Goal: Task Accomplishment & Management: Use online tool/utility

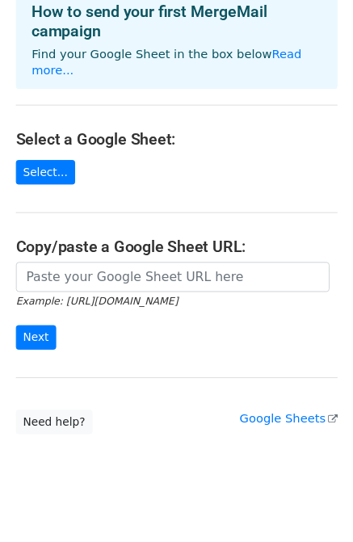
scroll to position [10, 0]
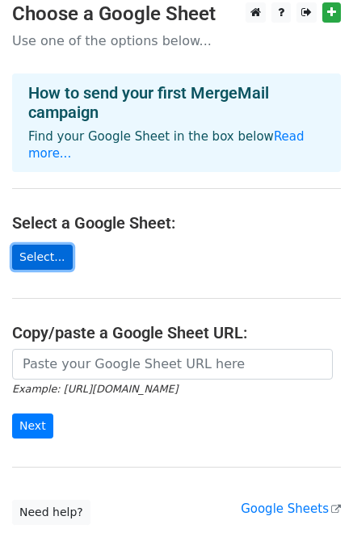
click at [51, 245] on link "Select..." at bounding box center [42, 257] width 61 height 25
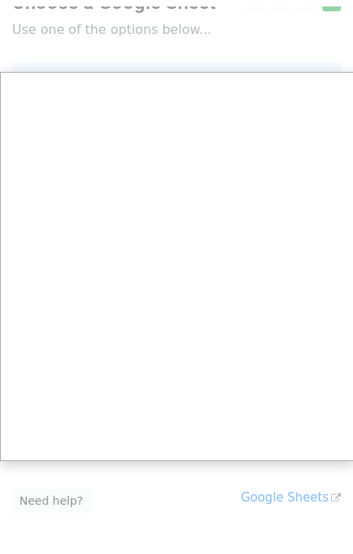
scroll to position [0, 0]
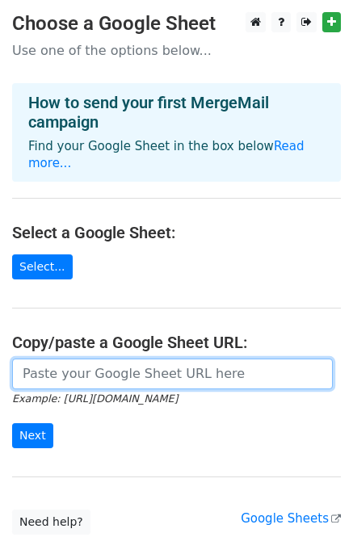
click at [94, 358] on input "url" at bounding box center [172, 373] width 320 height 31
paste input "[URL][DOMAIN_NAME]"
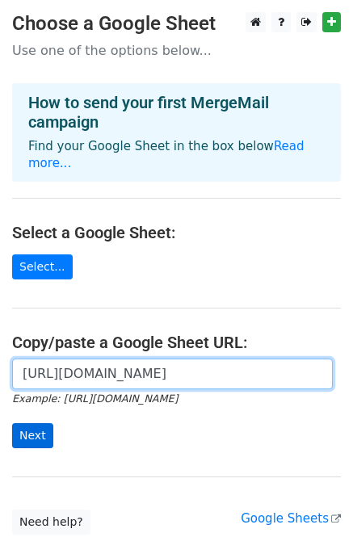
type input "[URL][DOMAIN_NAME]"
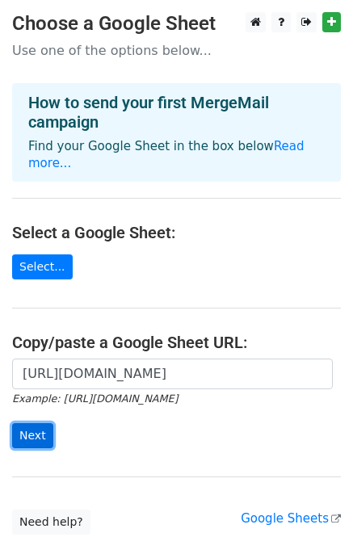
click at [33, 423] on input "Next" at bounding box center [32, 435] width 41 height 25
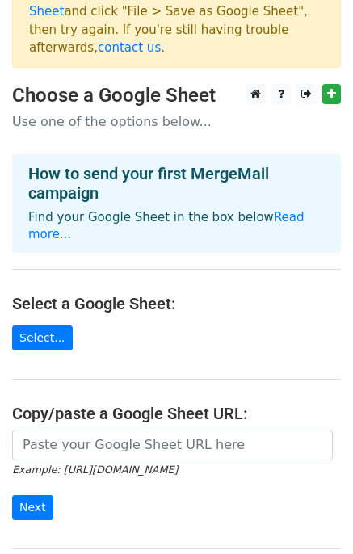
scroll to position [161, 0]
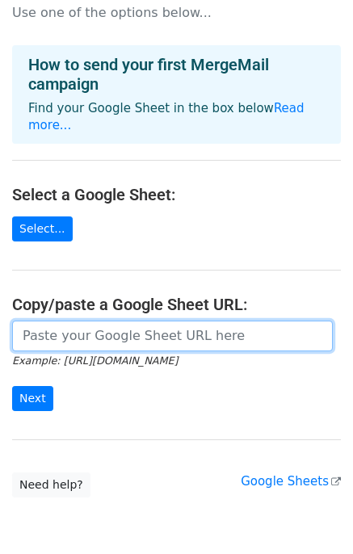
click at [91, 320] on input "url" at bounding box center [172, 335] width 320 height 31
paste input "[URL][DOMAIN_NAME]"
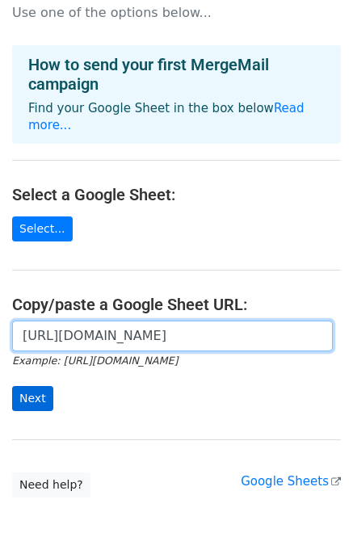
type input "[URL][DOMAIN_NAME]"
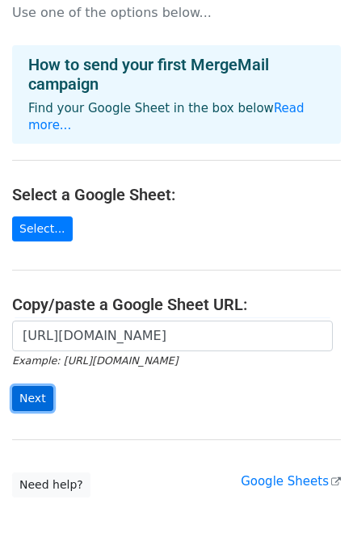
click at [37, 386] on input "Next" at bounding box center [32, 398] width 41 height 25
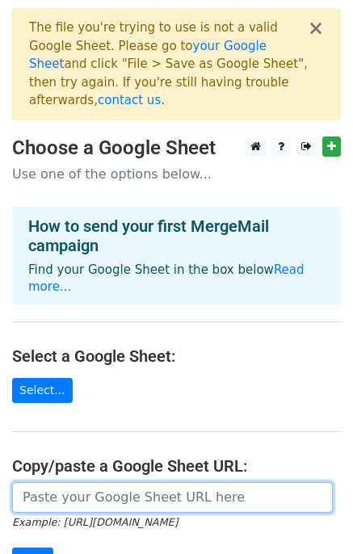
click at [48, 482] on input "url" at bounding box center [172, 497] width 320 height 31
paste input "https://docs.google.com/spreadsheets/d/1B6BuhxPy8-DXbj42F9FxKdw9Ma2IhaOiYFNWi0y…"
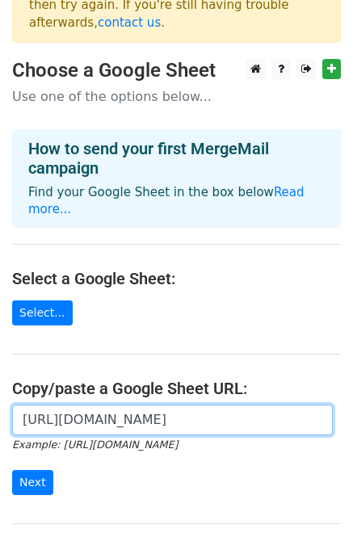
scroll to position [196, 0]
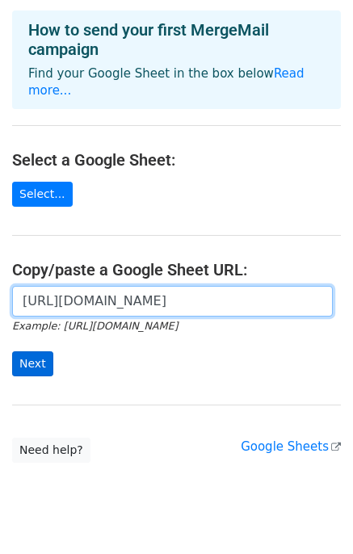
type input "https://docs.google.com/spreadsheets/d/1B6BuhxPy8-DXbj42F9FxKdw9Ma2IhaOiYFNWi0y…"
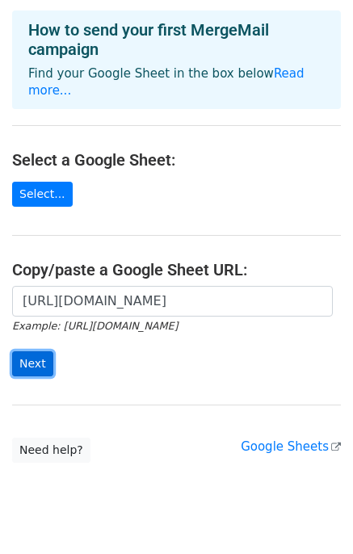
click at [27, 351] on input "Next" at bounding box center [32, 363] width 41 height 25
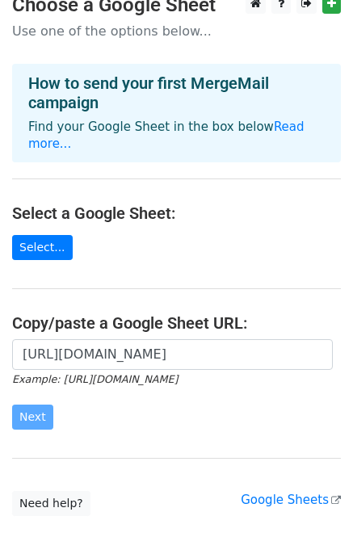
scroll to position [115, 0]
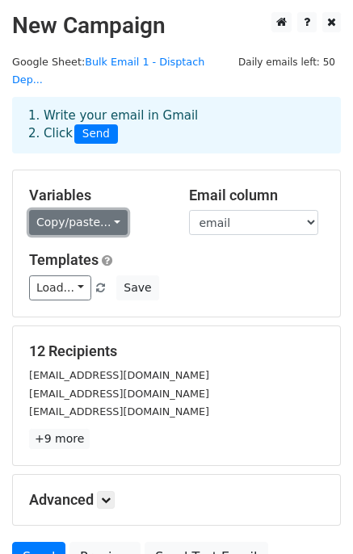
click at [93, 210] on link "Copy/paste..." at bounding box center [78, 222] width 98 height 25
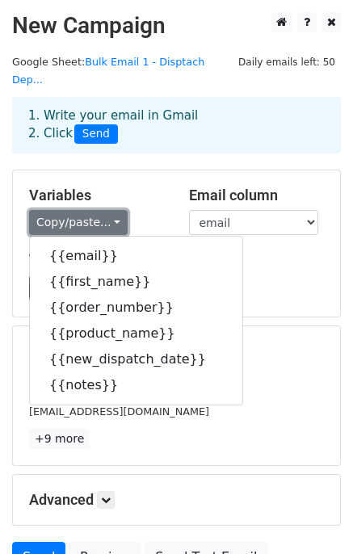
click at [94, 210] on link "Copy/paste..." at bounding box center [78, 222] width 98 height 25
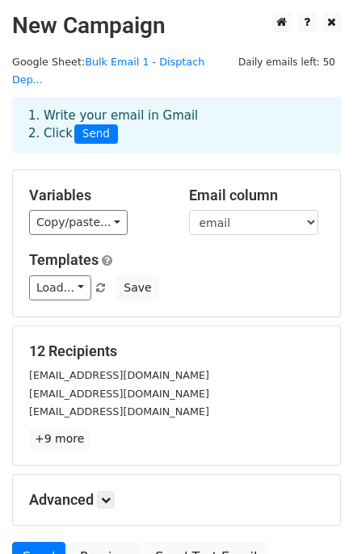
click at [169, 251] on h5 "Templates" at bounding box center [176, 260] width 295 height 18
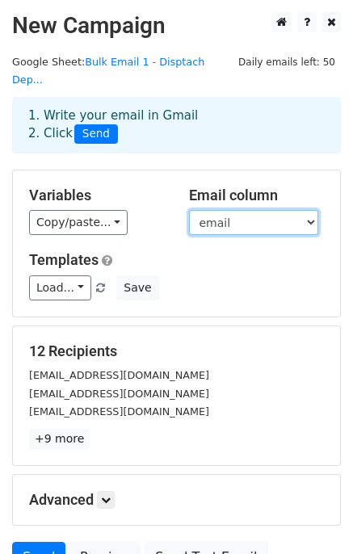
click at [249, 210] on select "email first_name order_number product_name new_dispatch_date notes" at bounding box center [253, 222] width 129 height 25
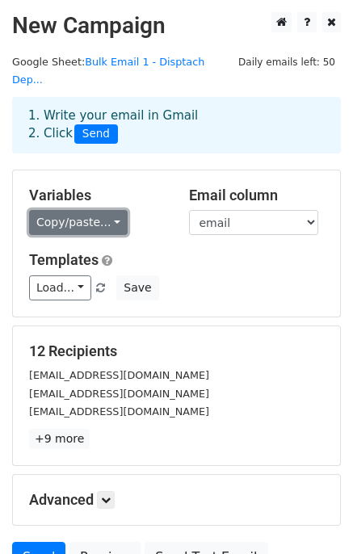
click at [83, 213] on link "Copy/paste..." at bounding box center [78, 222] width 98 height 25
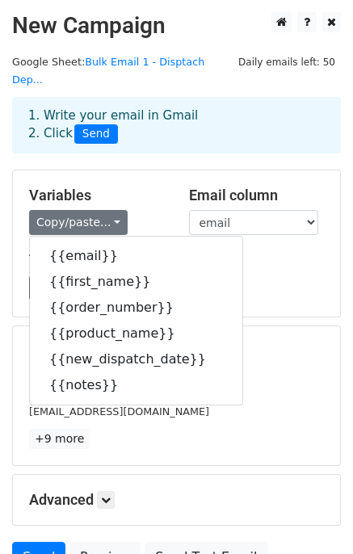
click at [258, 253] on div "Templates Load... No templates saved Save" at bounding box center [176, 275] width 319 height 49
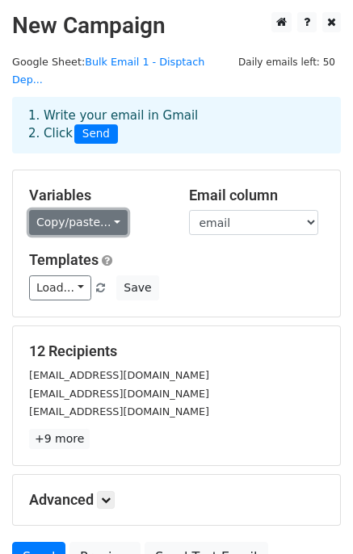
click at [90, 210] on link "Copy/paste..." at bounding box center [78, 222] width 98 height 25
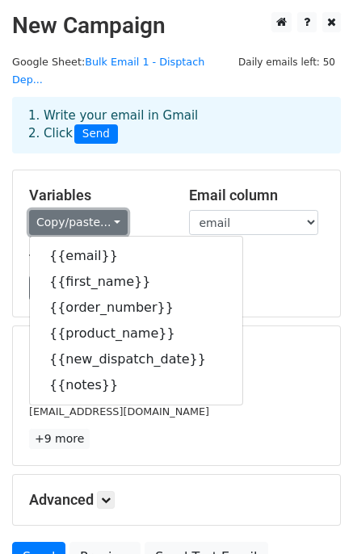
click at [90, 210] on link "Copy/paste..." at bounding box center [78, 222] width 98 height 25
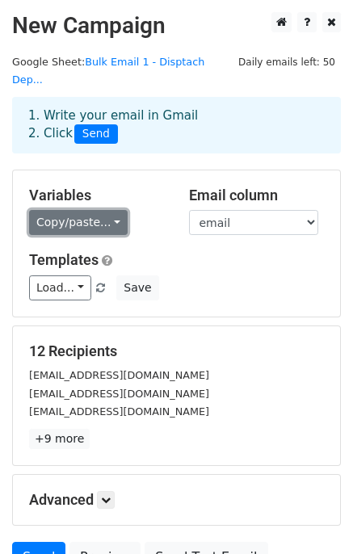
click at [90, 210] on link "Copy/paste..." at bounding box center [78, 222] width 98 height 25
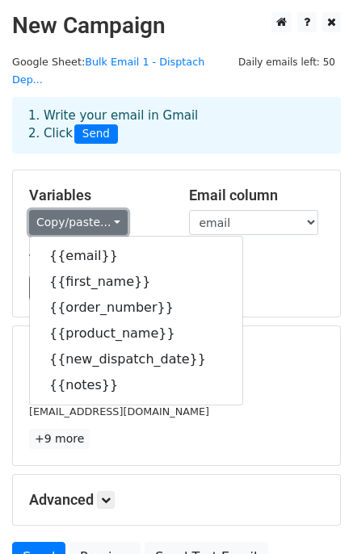
click at [90, 210] on link "Copy/paste..." at bounding box center [78, 222] width 98 height 25
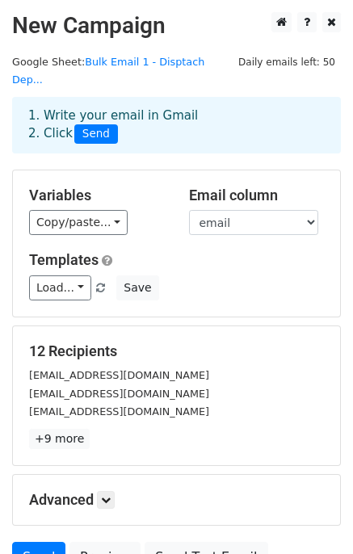
click at [211, 251] on h5 "Templates" at bounding box center [176, 260] width 295 height 18
click at [71, 275] on link "Load..." at bounding box center [60, 287] width 62 height 25
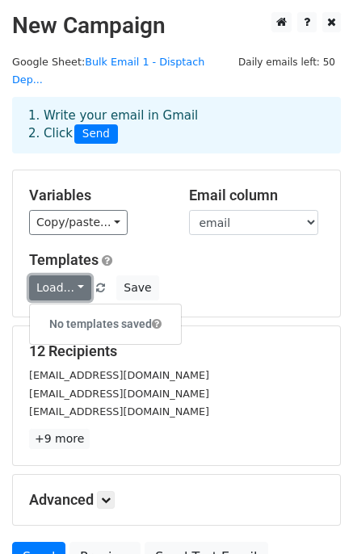
click at [71, 275] on link "Load..." at bounding box center [60, 287] width 62 height 25
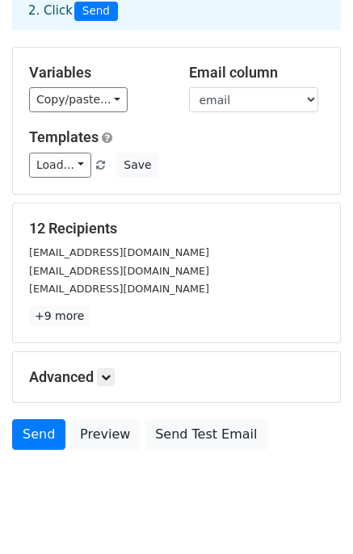
scroll to position [136, 0]
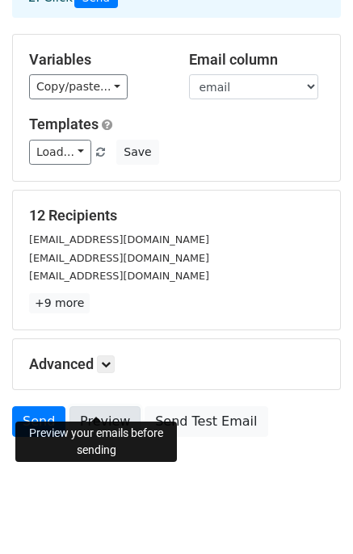
click at [102, 406] on link "Preview" at bounding box center [104, 421] width 71 height 31
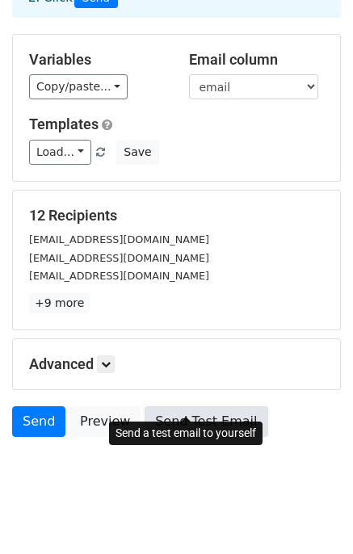
click at [189, 408] on link "Send Test Email" at bounding box center [205, 421] width 123 height 31
click at [203, 406] on link "Send Test Email" at bounding box center [205, 421] width 123 height 31
click at [193, 406] on link "Send Test Email" at bounding box center [205, 421] width 123 height 31
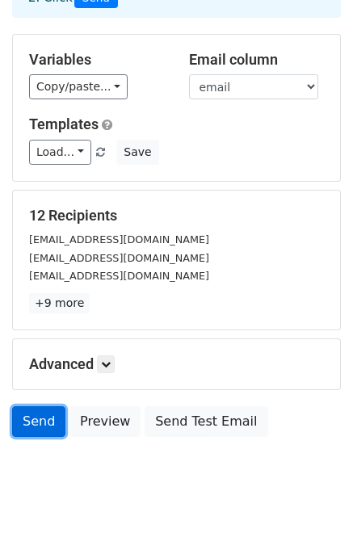
click at [42, 406] on link "Send" at bounding box center [38, 421] width 53 height 31
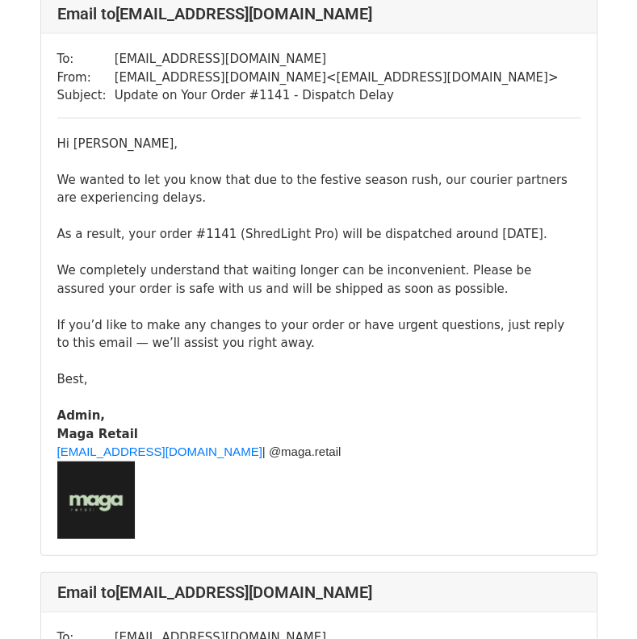
scroll to position [1937, 0]
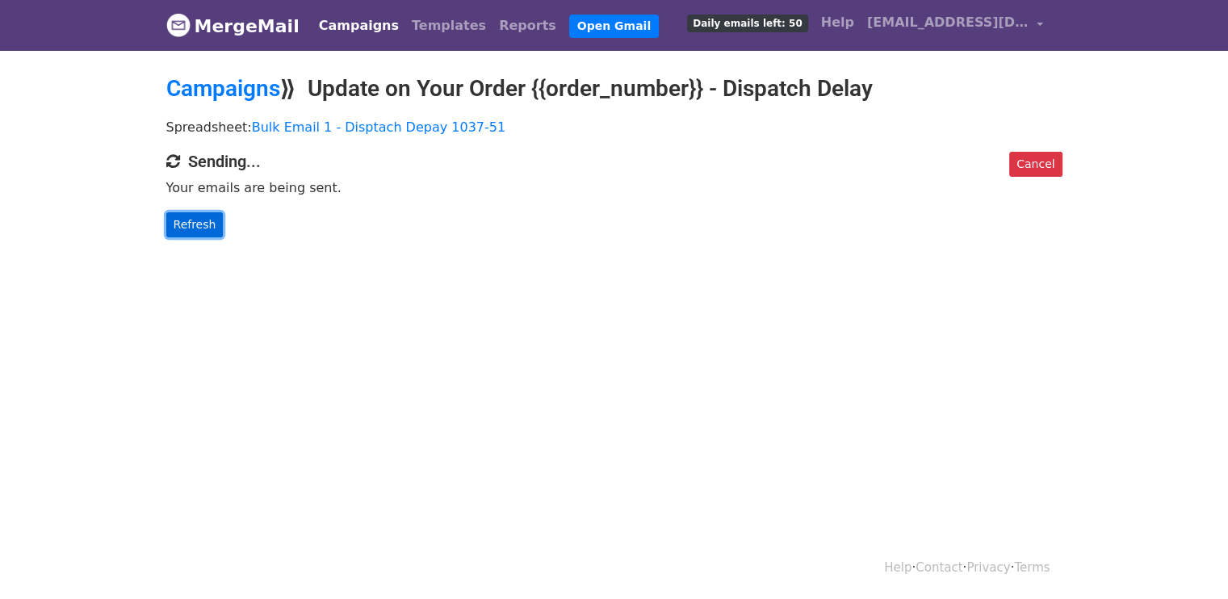
click at [194, 224] on link "Refresh" at bounding box center [194, 224] width 57 height 25
